Goal: Check status

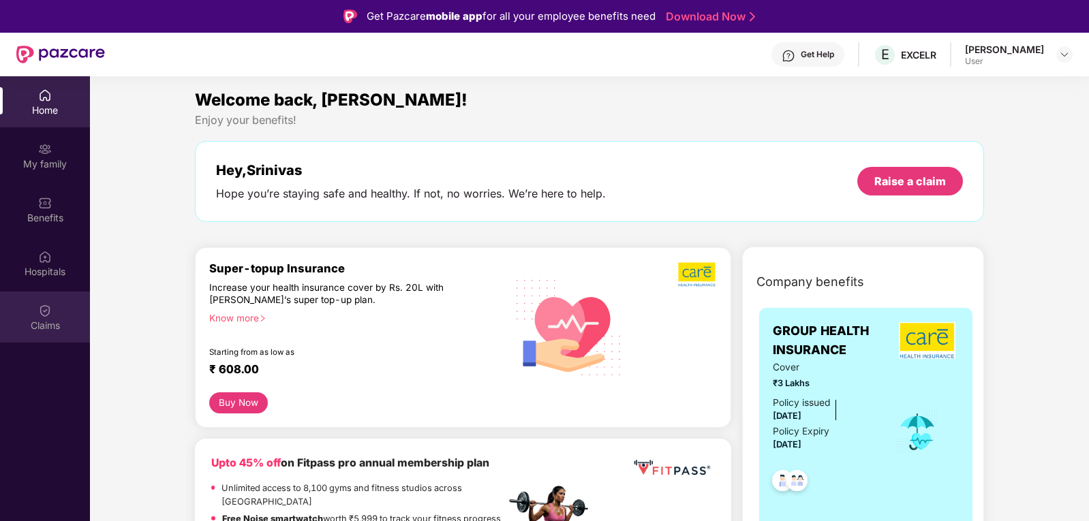
click at [62, 315] on div "Claims" at bounding box center [45, 317] width 90 height 51
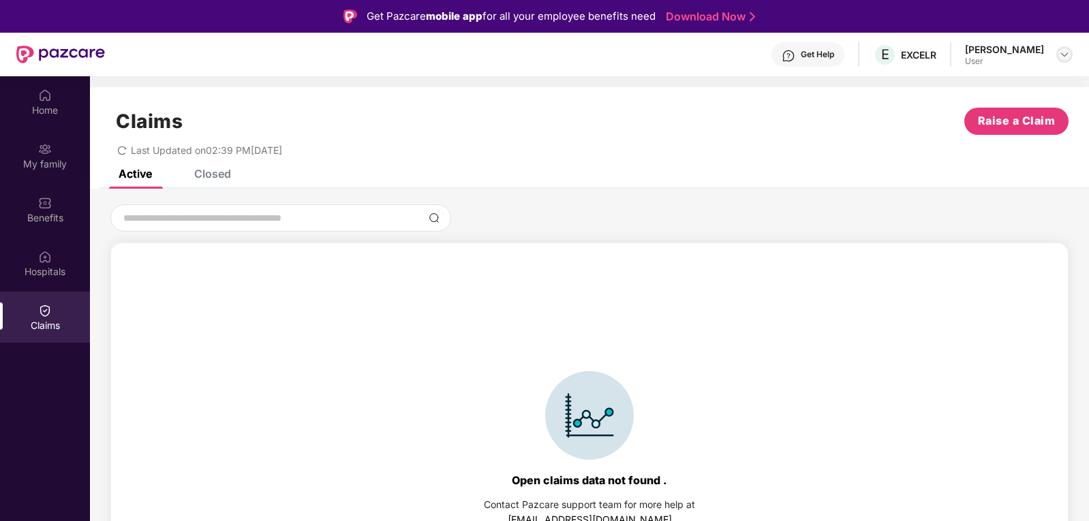
click at [1063, 57] on img at bounding box center [1064, 54] width 11 height 11
click at [1057, 57] on div at bounding box center [1064, 54] width 16 height 16
click at [228, 178] on div "Closed" at bounding box center [212, 174] width 37 height 14
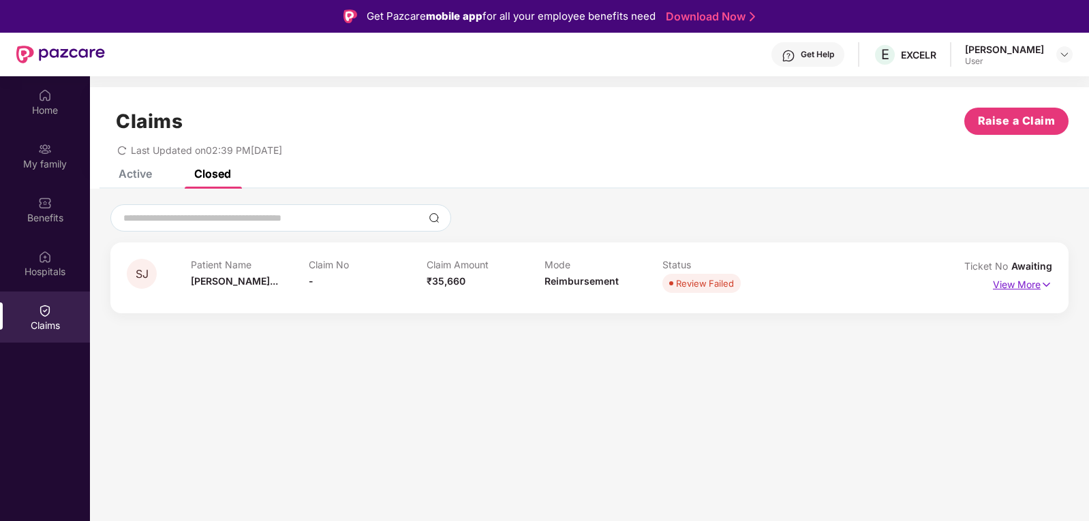
click at [1039, 285] on p "View More" at bounding box center [1022, 283] width 59 height 18
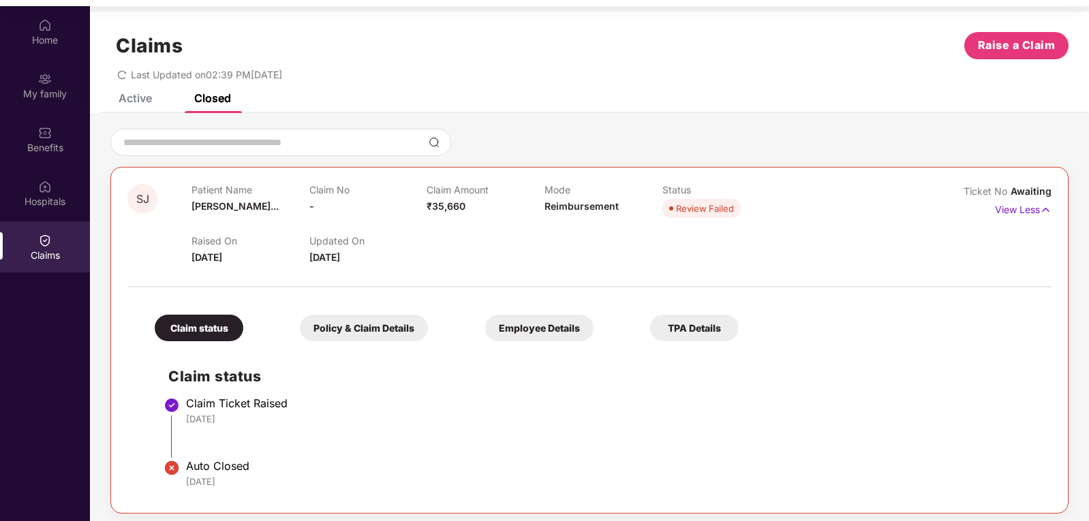
scroll to position [76, 0]
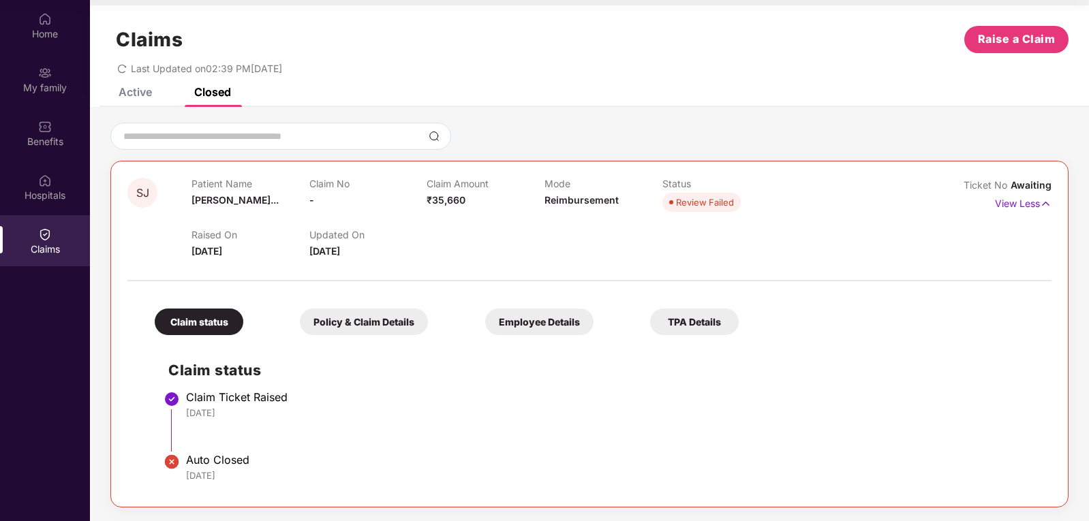
click at [360, 324] on div "Policy & Claim Details" at bounding box center [364, 322] width 128 height 27
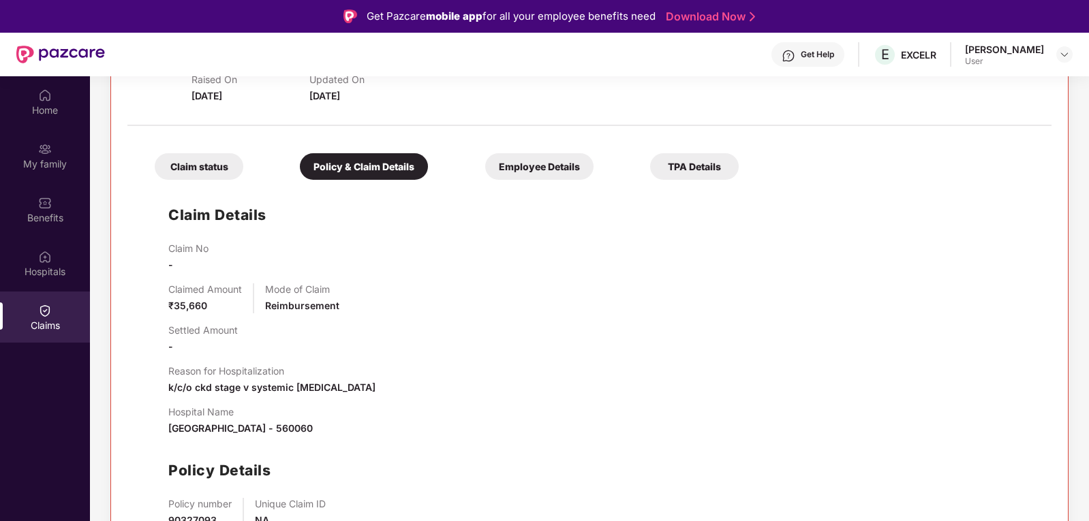
scroll to position [219, 0]
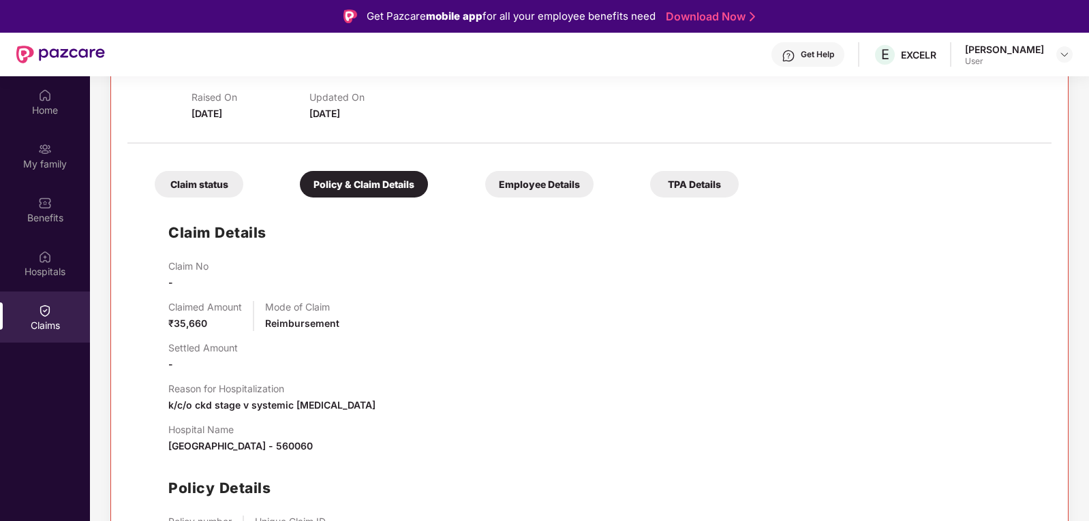
click at [485, 183] on div "Employee Details" at bounding box center [539, 184] width 108 height 27
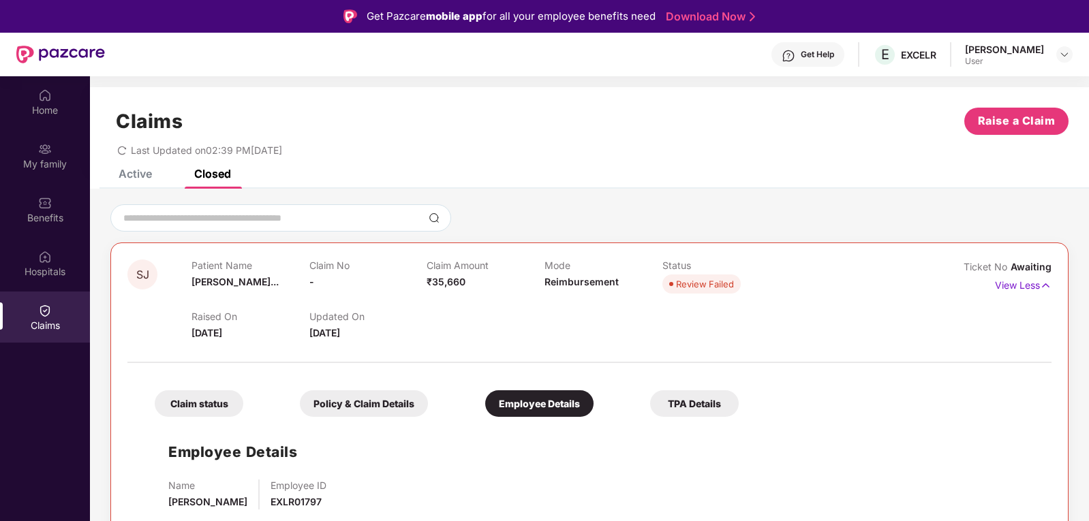
scroll to position [76, 0]
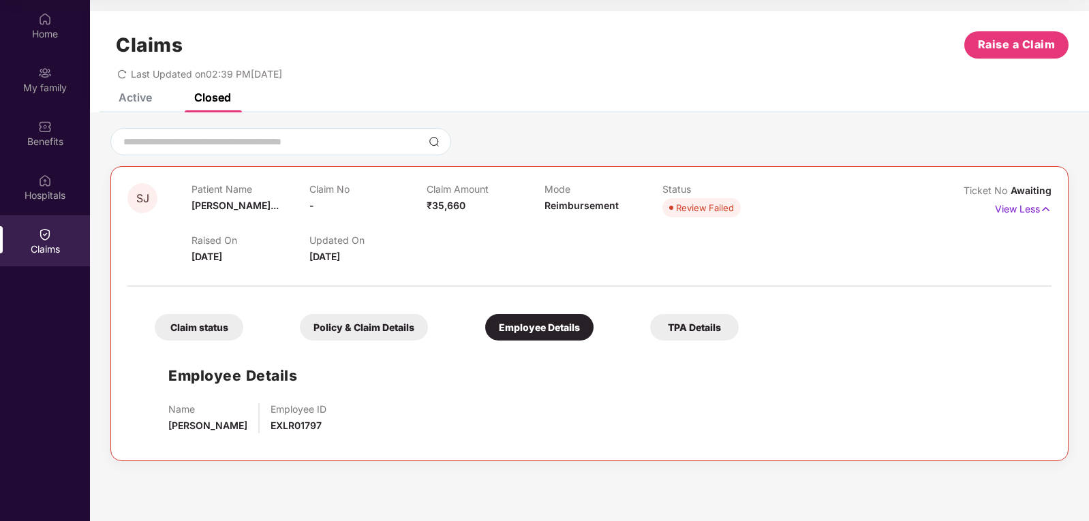
click at [650, 318] on div "TPA Details" at bounding box center [694, 327] width 89 height 27
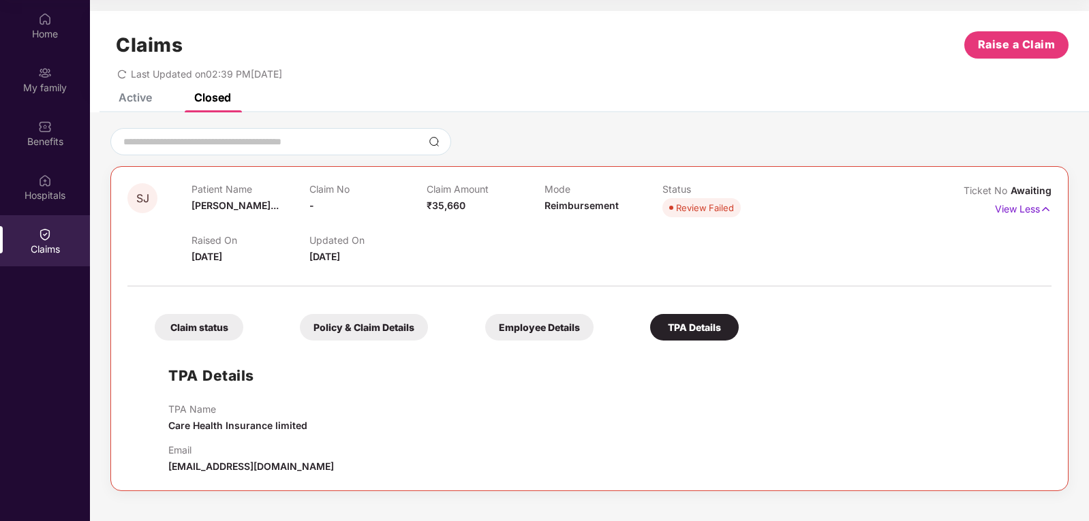
click at [219, 323] on div "Claim status" at bounding box center [199, 327] width 89 height 27
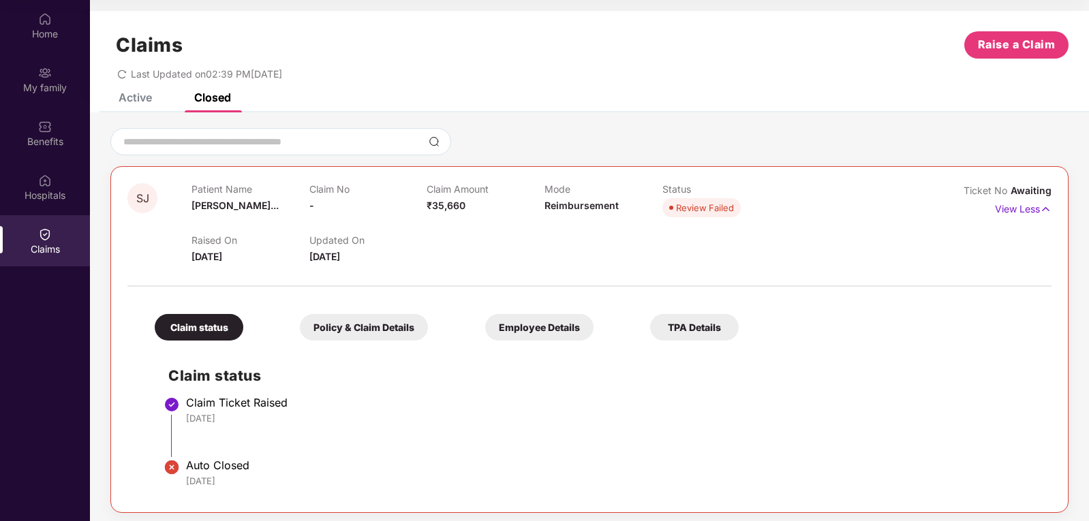
click at [219, 323] on div "Claim status" at bounding box center [199, 327] width 89 height 27
click at [1006, 202] on p "View Less" at bounding box center [1023, 207] width 57 height 18
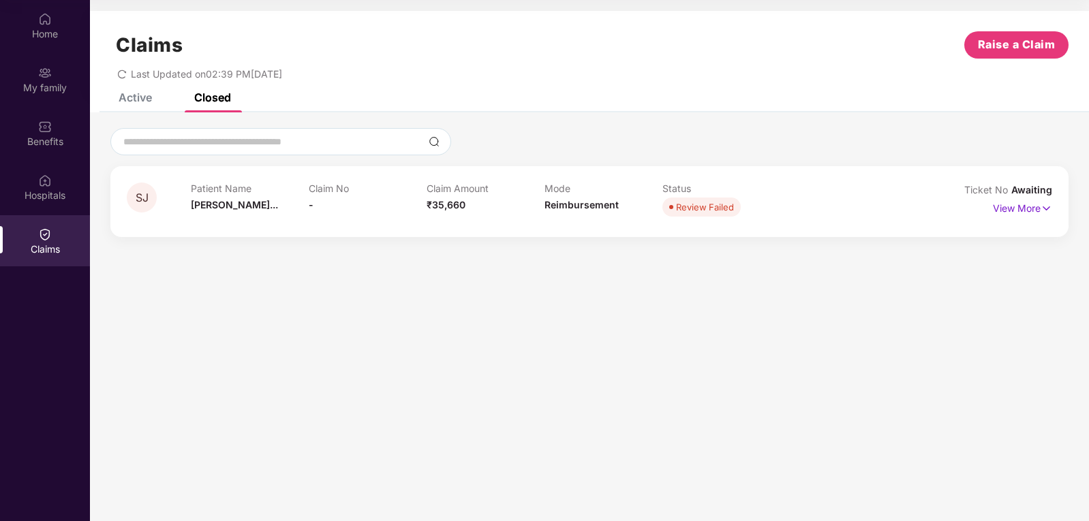
click at [147, 100] on div "Active" at bounding box center [135, 98] width 33 height 14
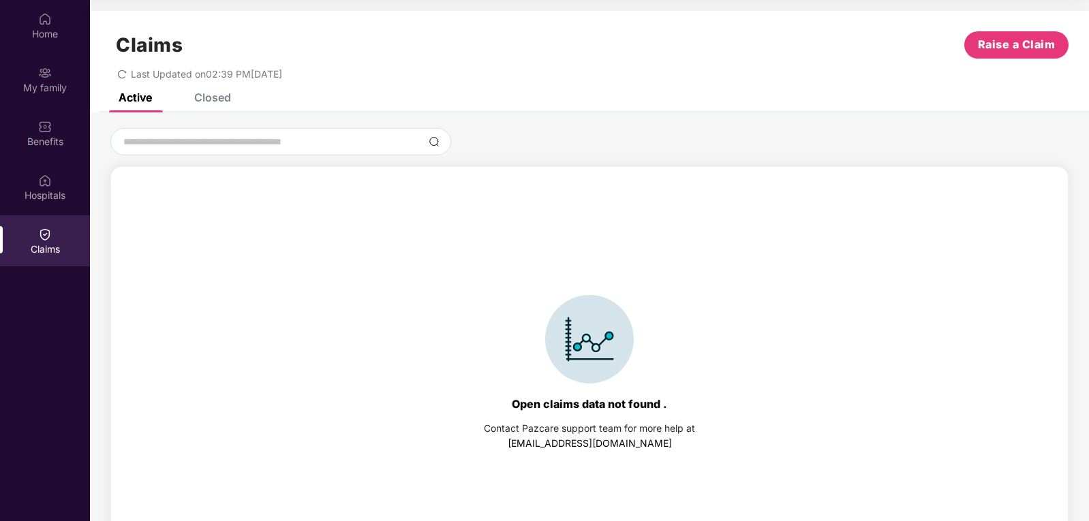
click at [270, 239] on div "Open claims data not found . Contact Pazcare support team for more help at [EMA…" at bounding box center [589, 373] width 943 height 385
